Goal: Task Accomplishment & Management: Manage account settings

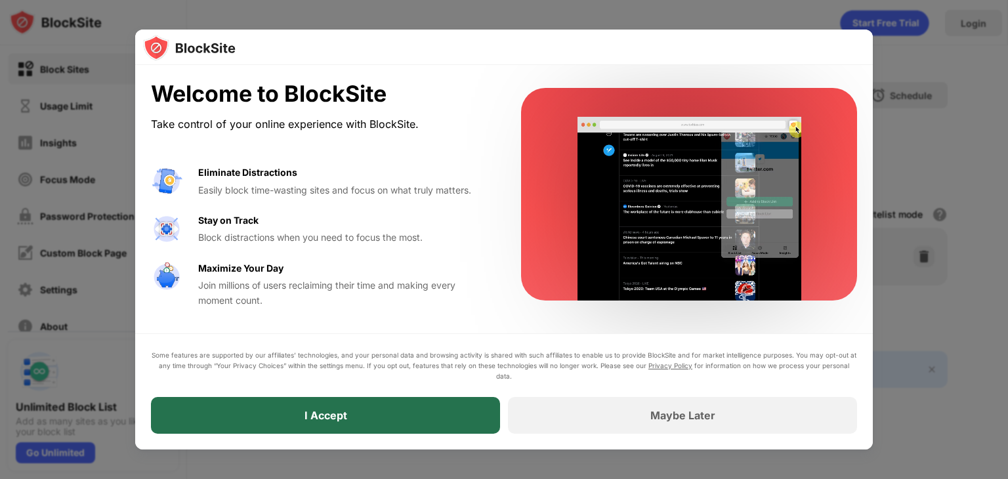
click at [421, 412] on div "I Accept" at bounding box center [325, 415] width 349 height 37
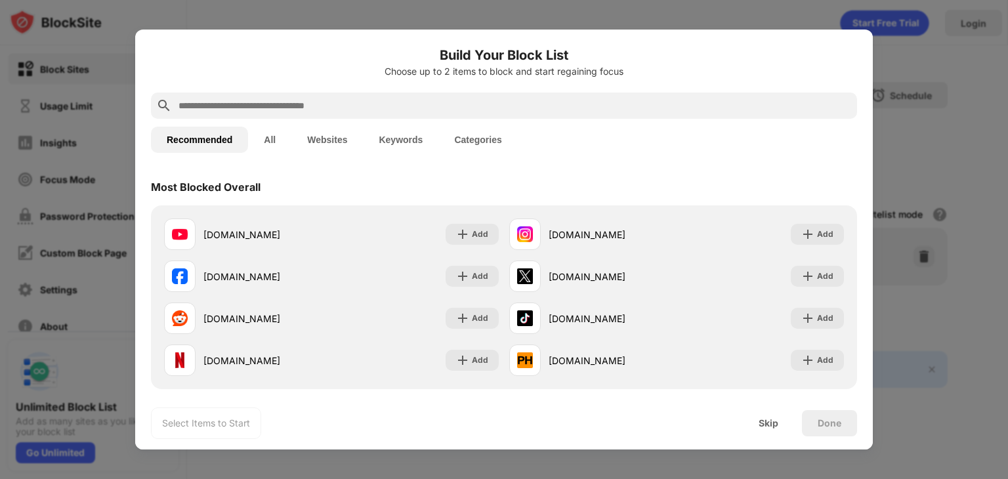
click at [336, 145] on button "Websites" at bounding box center [327, 140] width 72 height 26
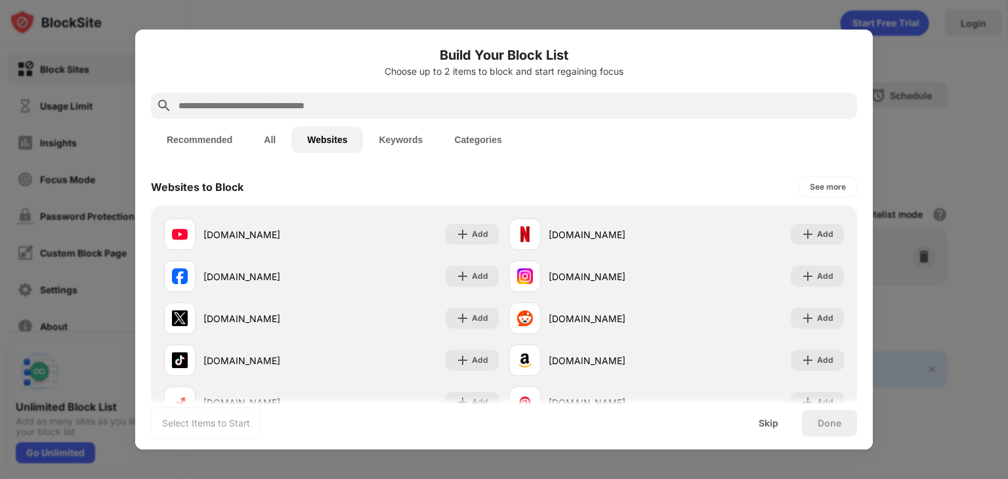
drag, startPoint x: 383, startPoint y: 87, endPoint x: 378, endPoint y: 106, distance: 19.7
click at [378, 106] on div "Build Your Block List Choose up to 2 items to block and start regaining focus R…" at bounding box center [504, 367] width 738 height 675
click at [378, 106] on input "text" at bounding box center [514, 106] width 675 height 16
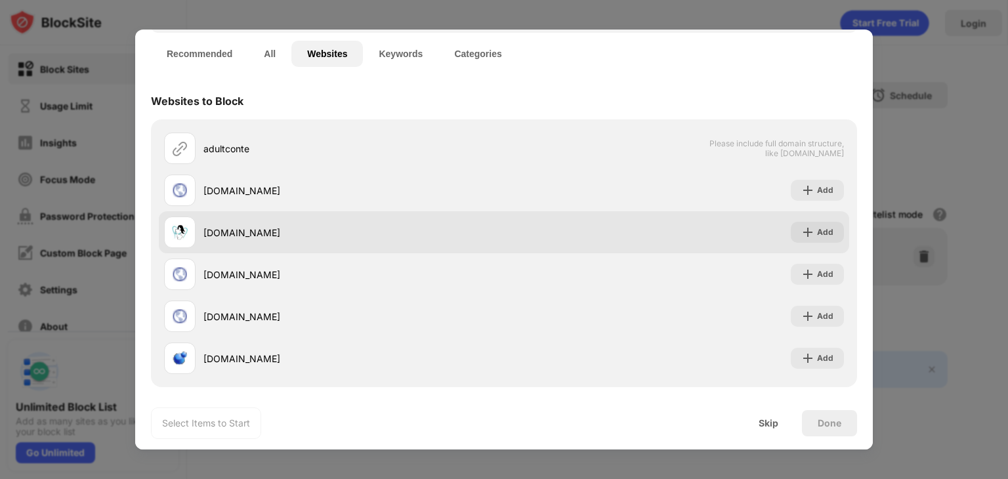
scroll to position [89, 0]
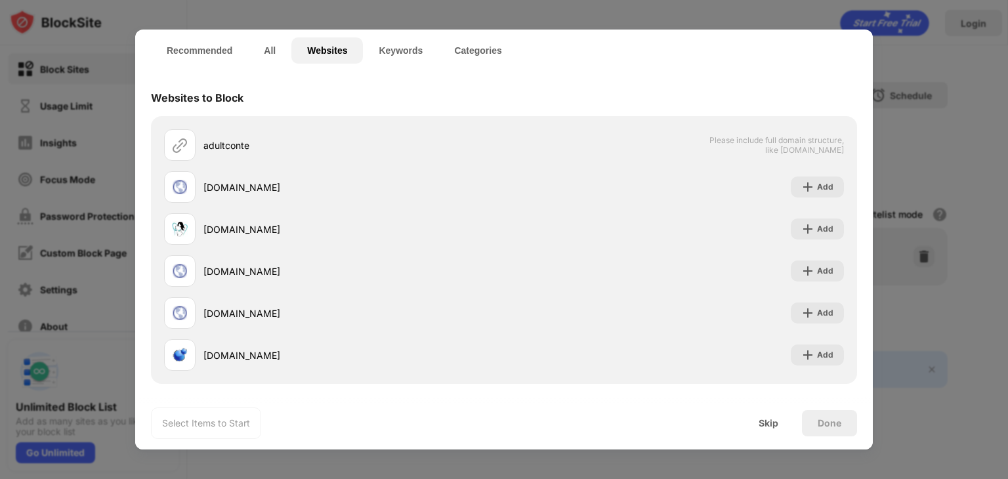
type input "**********"
click at [472, 47] on button "Categories" at bounding box center [477, 50] width 79 height 26
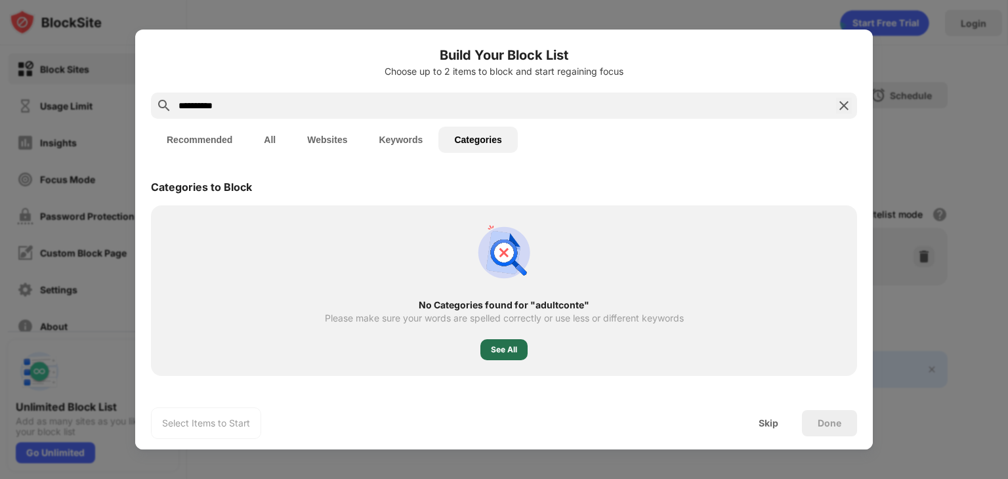
click at [507, 356] on div "See All" at bounding box center [504, 349] width 26 height 13
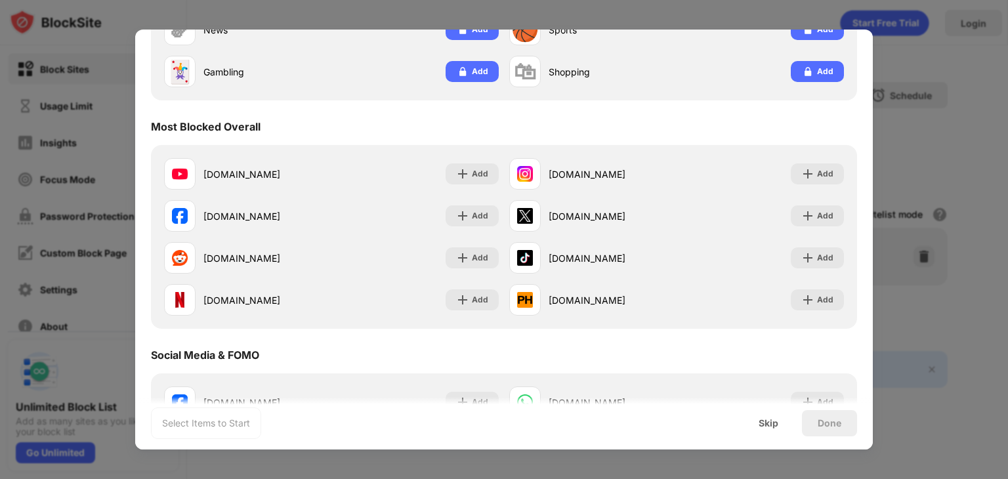
scroll to position [294, 0]
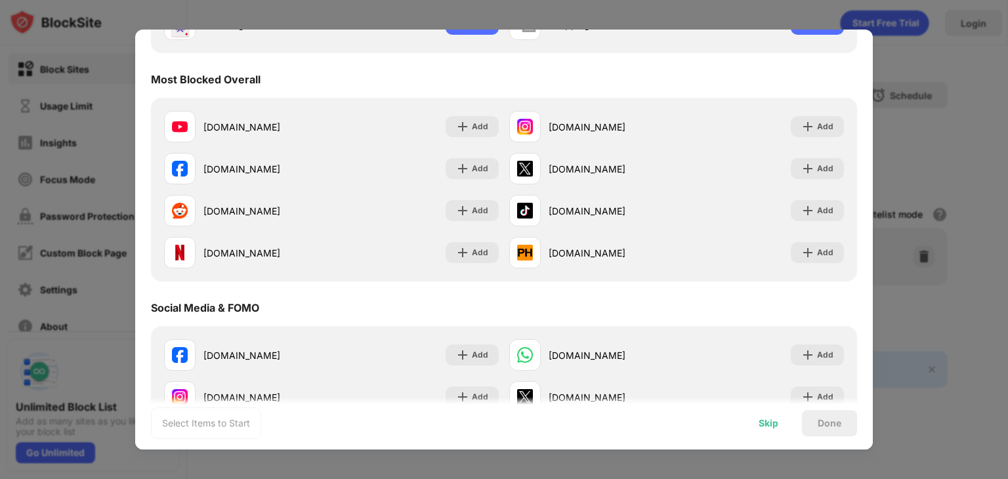
click at [764, 423] on div "Skip" at bounding box center [769, 423] width 20 height 10
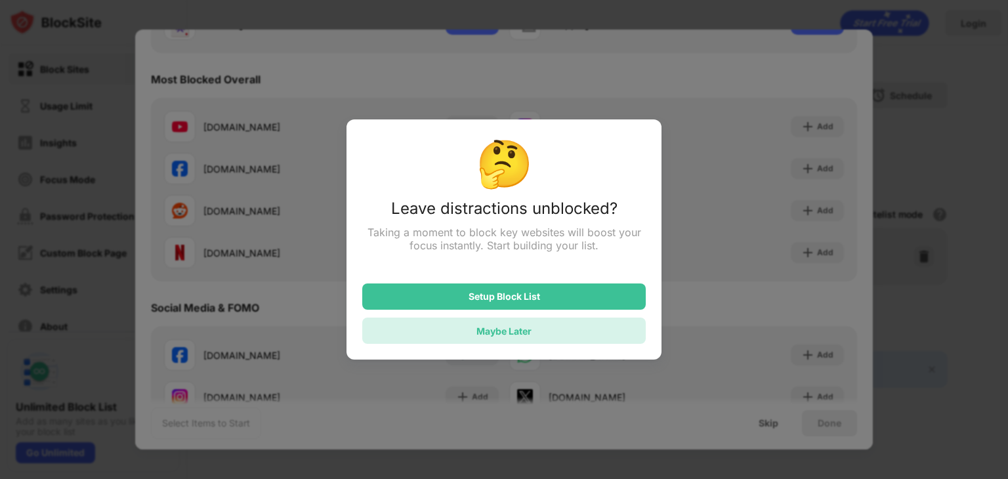
click at [578, 333] on div "Maybe Later" at bounding box center [503, 331] width 283 height 26
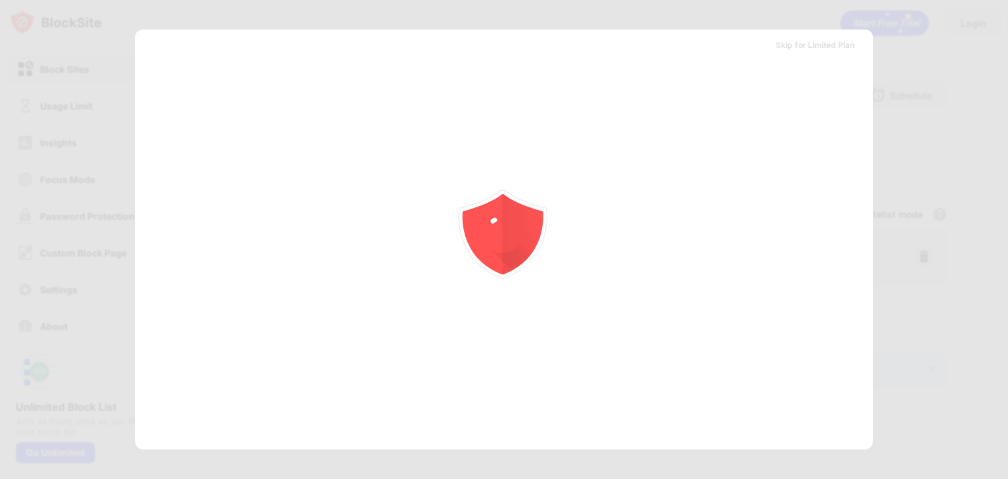
scroll to position [0, 0]
